Goal: Transaction & Acquisition: Subscribe to service/newsletter

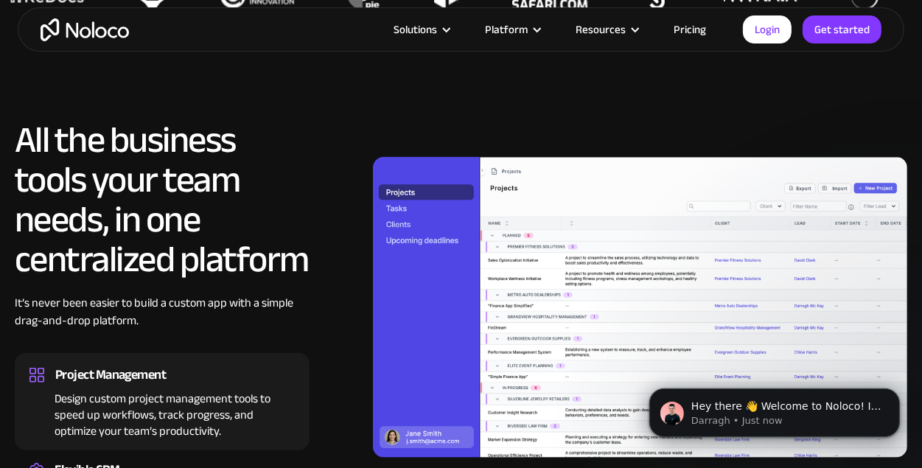
scroll to position [1179, 0]
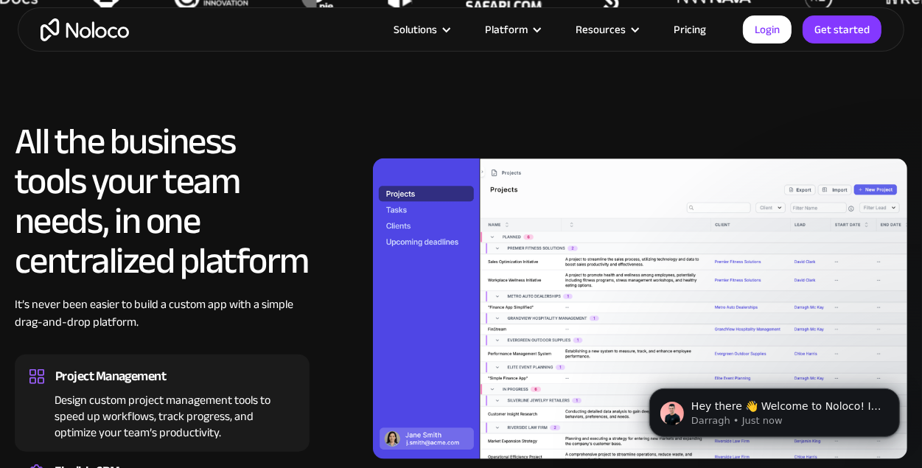
click at [713, 27] on link "Pricing" at bounding box center [689, 29] width 69 height 19
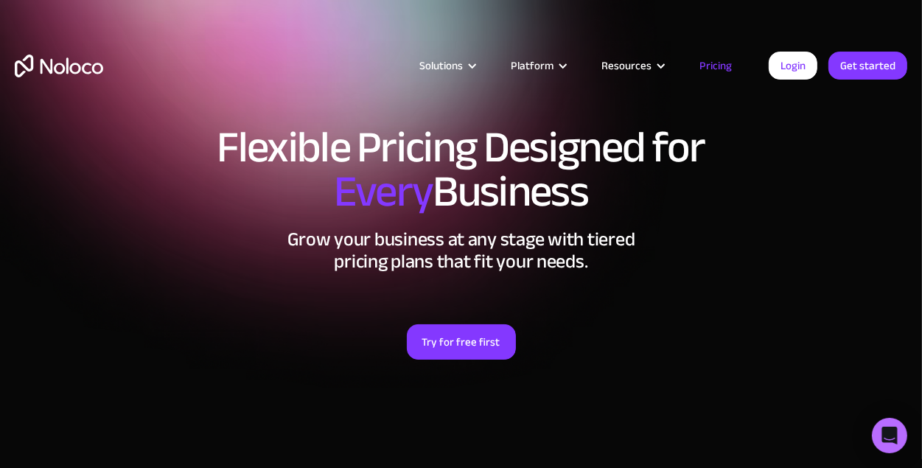
click at [713, 63] on link "Pricing" at bounding box center [715, 65] width 69 height 19
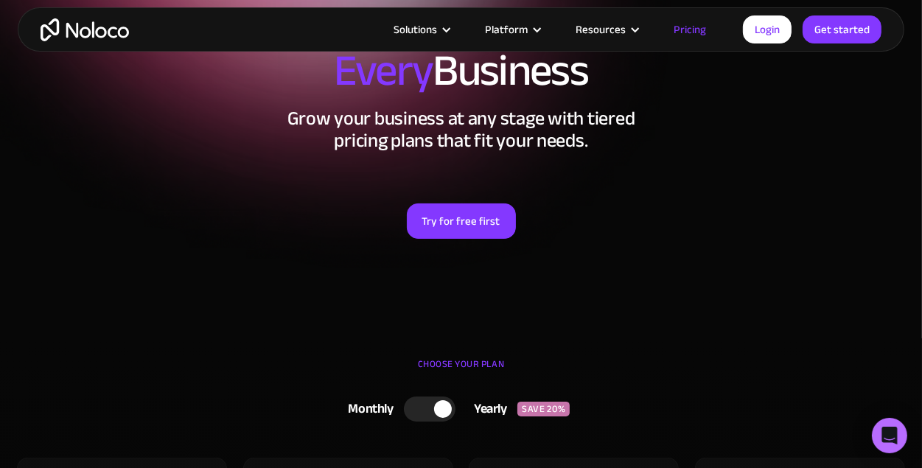
scroll to position [221, 0]
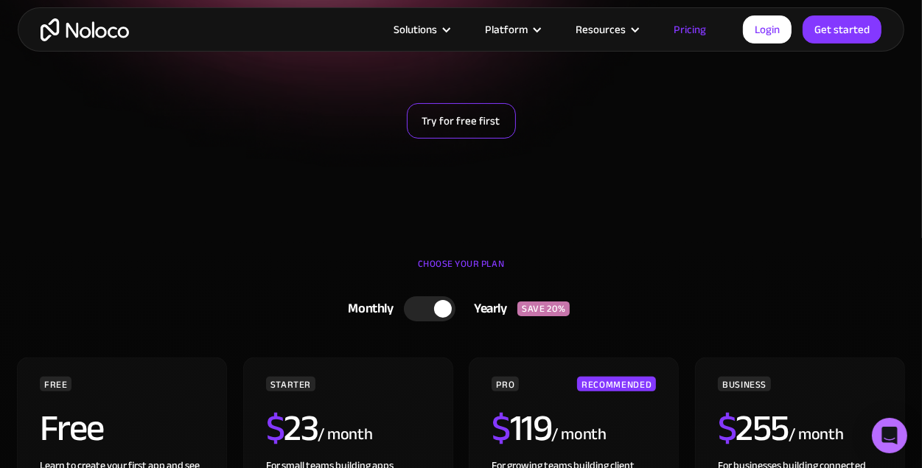
click at [482, 133] on link "Try for free first" at bounding box center [461, 120] width 109 height 35
click at [456, 261] on div "CHOOSE YOUR PLAN" at bounding box center [461, 271] width 892 height 37
click at [498, 311] on div "Yearly" at bounding box center [486, 309] width 62 height 22
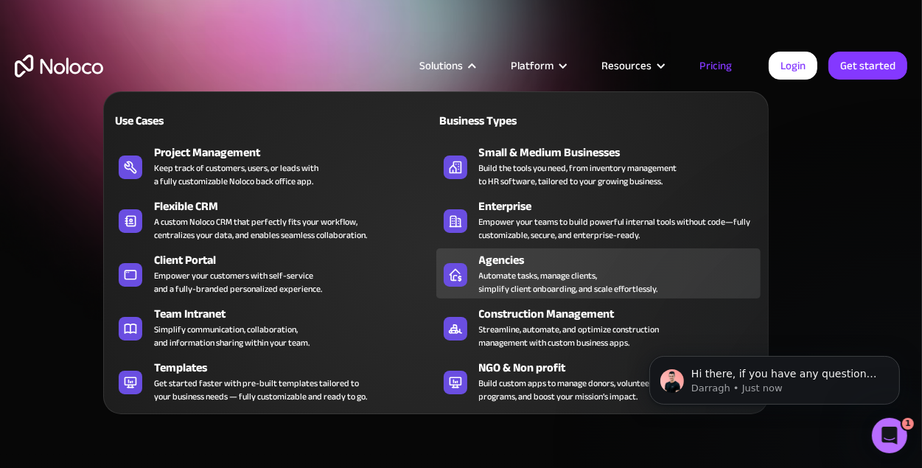
scroll to position [74, 0]
